Goal: Task Accomplishment & Management: Use online tool/utility

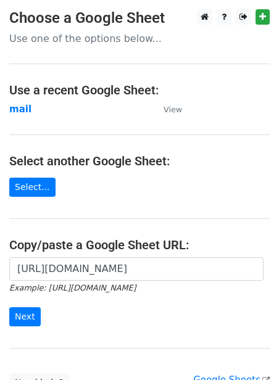
scroll to position [0, 277]
type input "[URL][DOMAIN_NAME]"
click at [20, 317] on input "Next" at bounding box center [24, 316] width 31 height 19
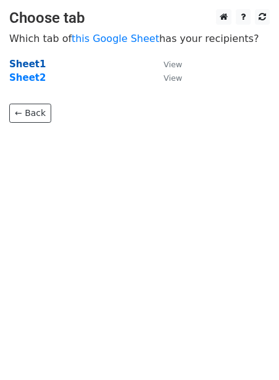
click at [27, 65] on strong "Sheet1" at bounding box center [27, 64] width 36 height 11
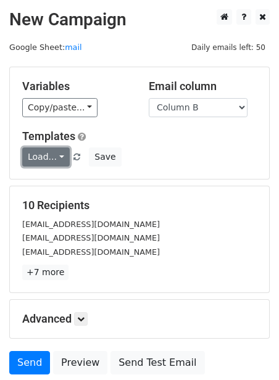
click at [39, 163] on link "Load..." at bounding box center [45, 156] width 47 height 19
click at [49, 186] on link "Guest Post" at bounding box center [71, 184] width 97 height 20
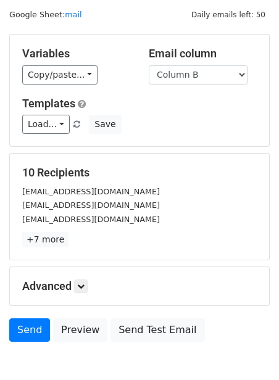
scroll to position [99, 0]
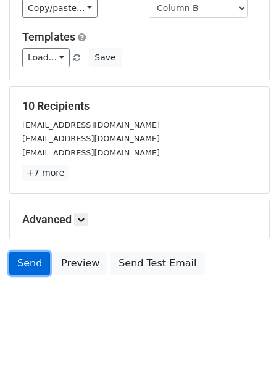
click at [23, 263] on link "Send" at bounding box center [29, 262] width 41 height 23
